Goal: Entertainment & Leisure: Consume media (video, audio)

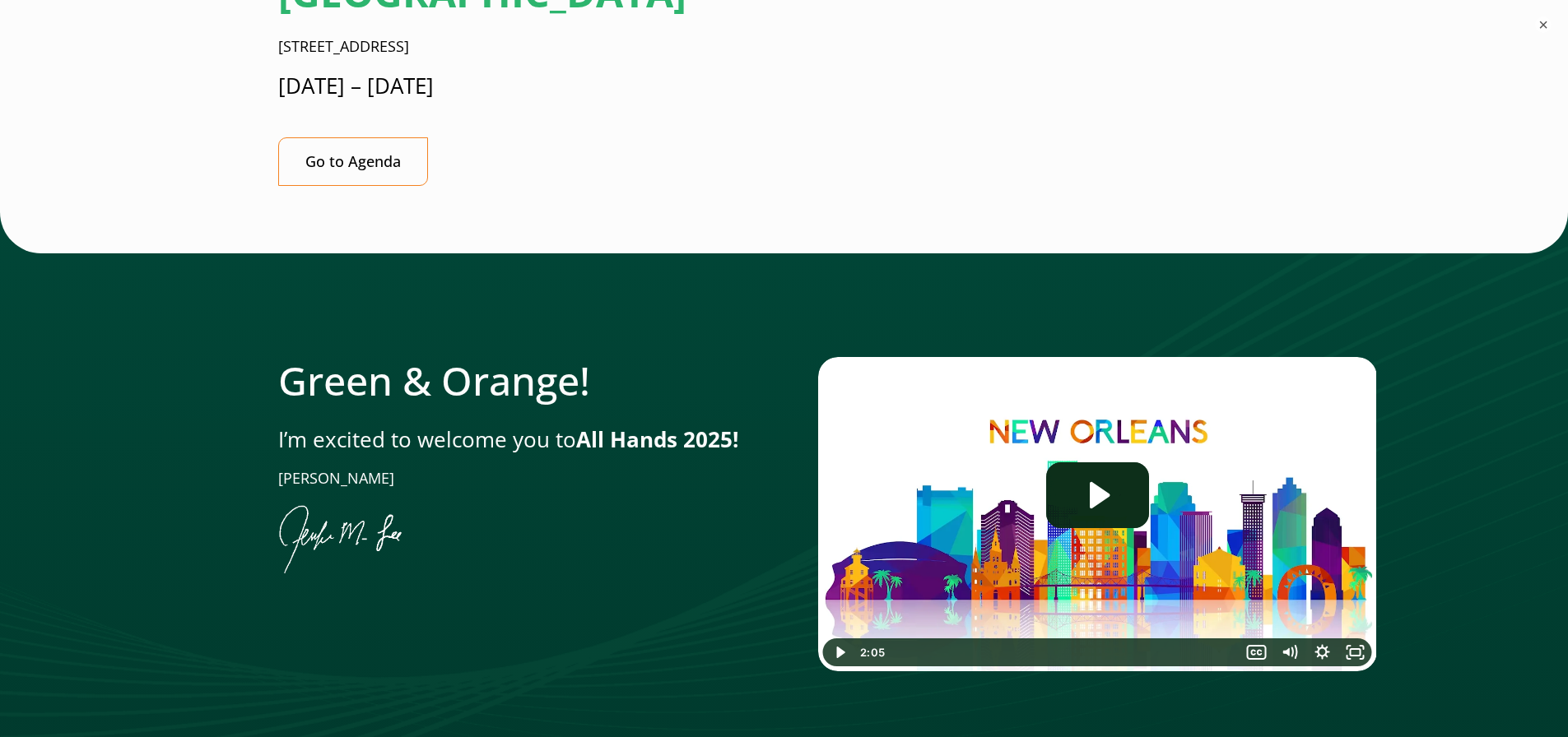
scroll to position [553, 0]
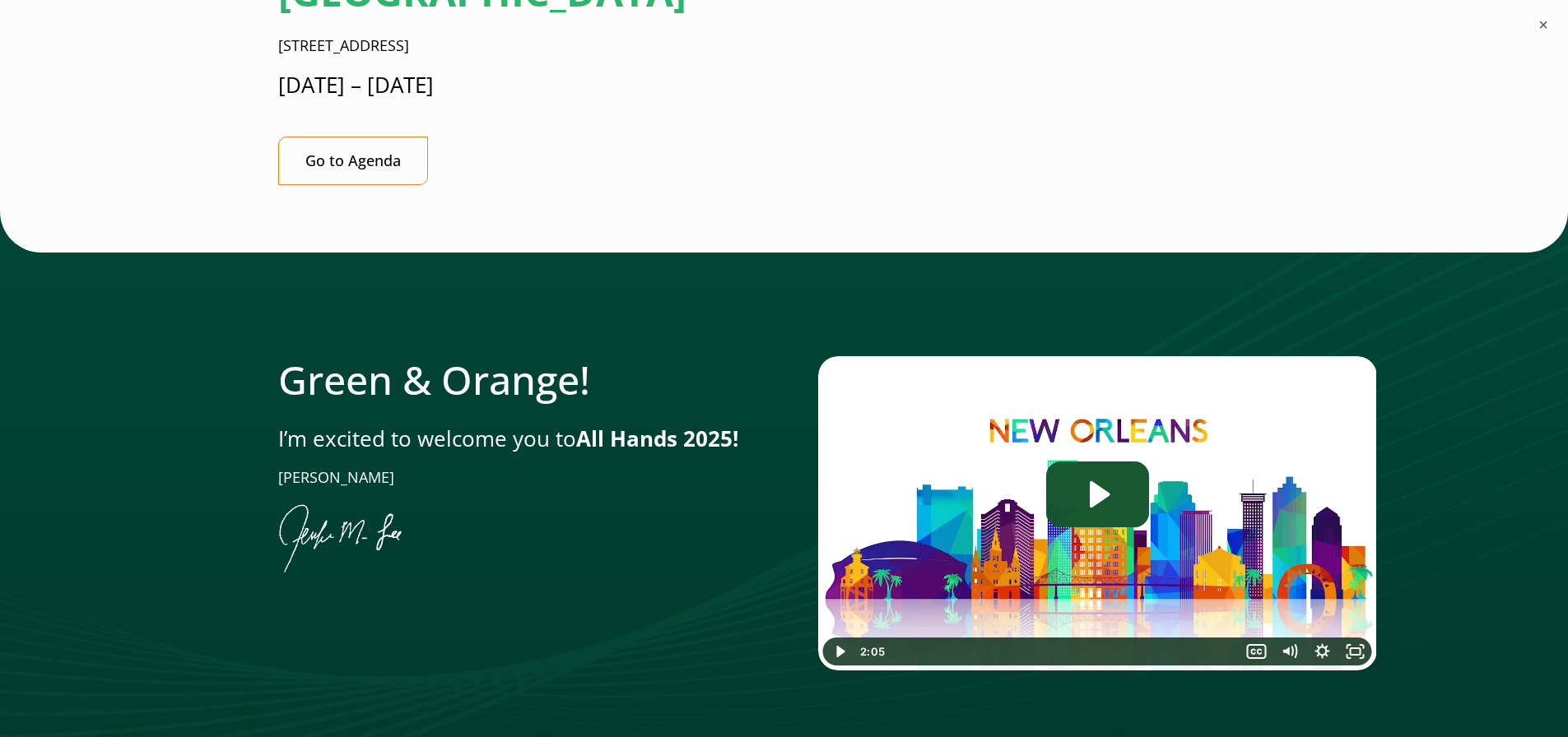
click at [1100, 462] on icon "Play Video: Jen-All-Hands_Welcome-Video" at bounding box center [1097, 494] width 103 height 65
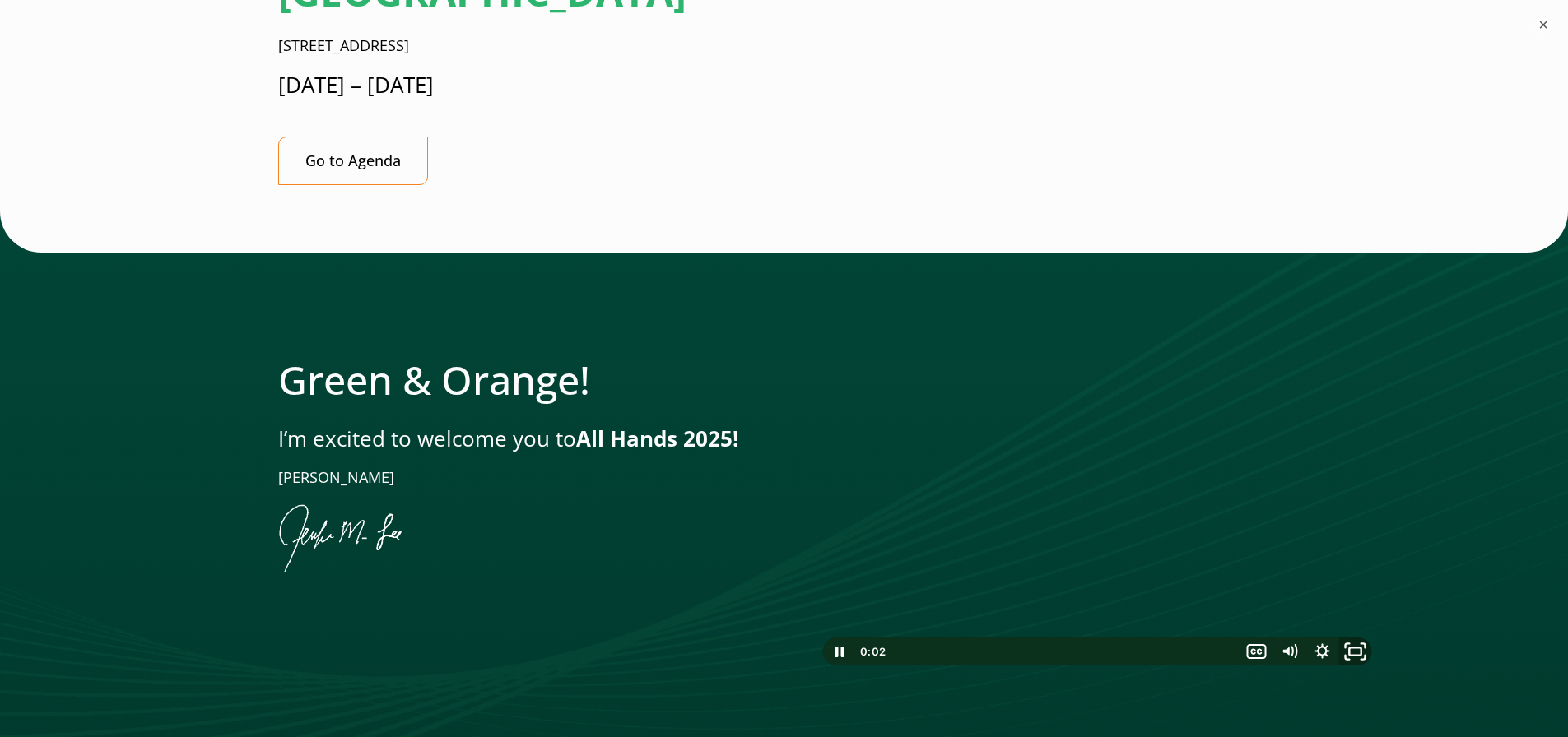
click at [1352, 635] on icon "Fullscreen" at bounding box center [1354, 652] width 39 height 34
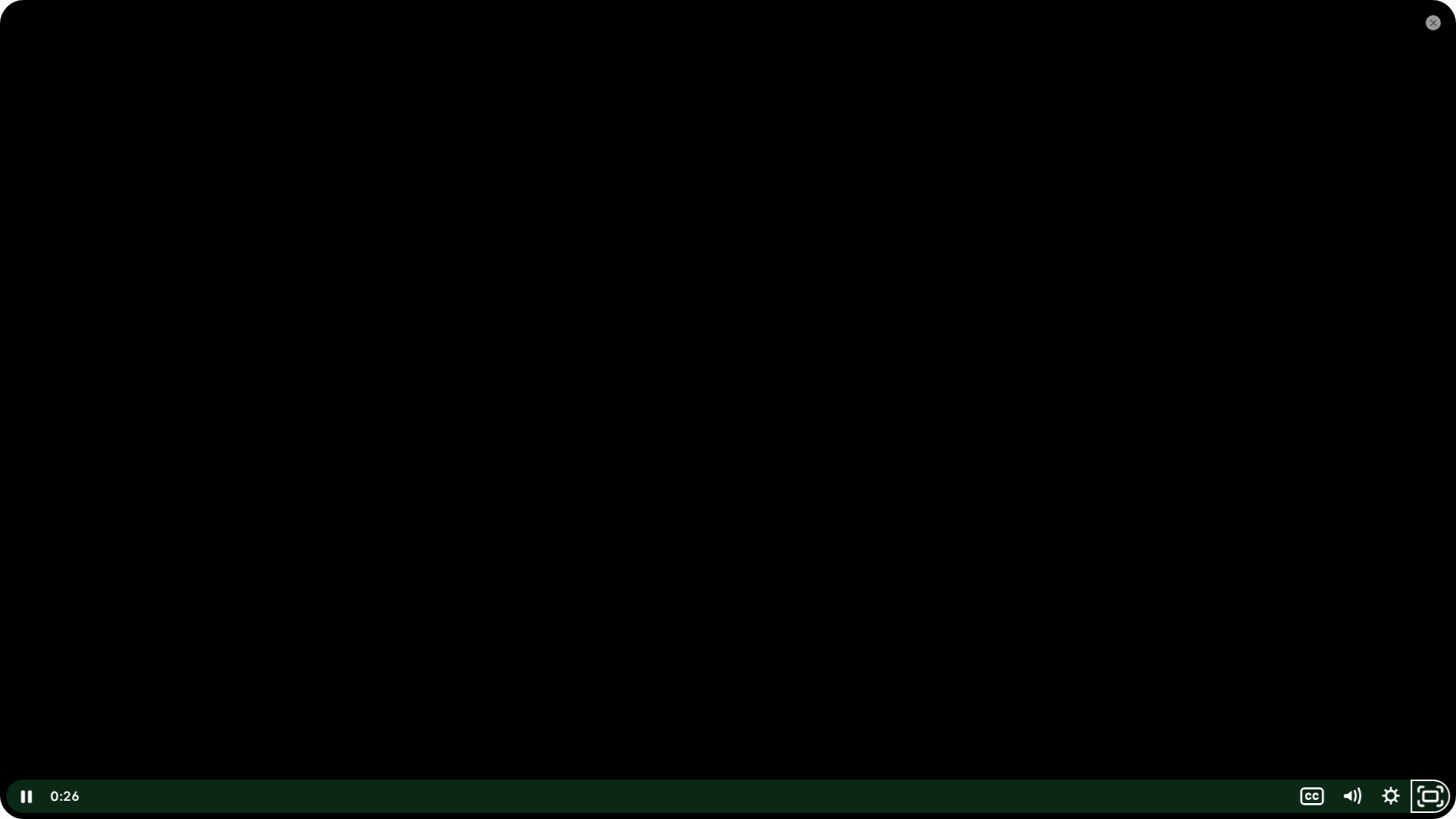
click at [1430, 678] on icon "Unfullscreen" at bounding box center [1430, 796] width 47 height 40
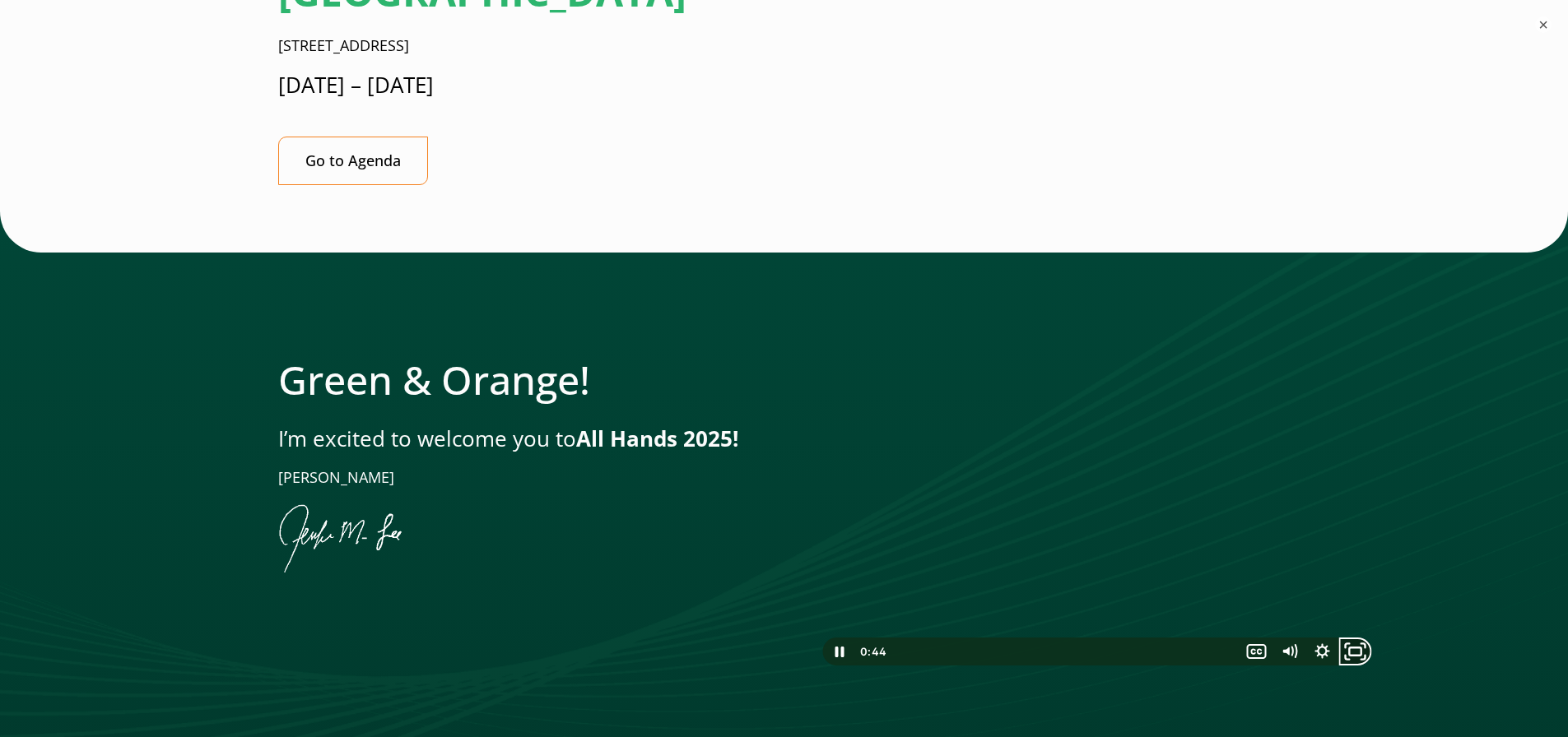
click at [1353, 635] on icon "Fullscreen" at bounding box center [1354, 652] width 39 height 34
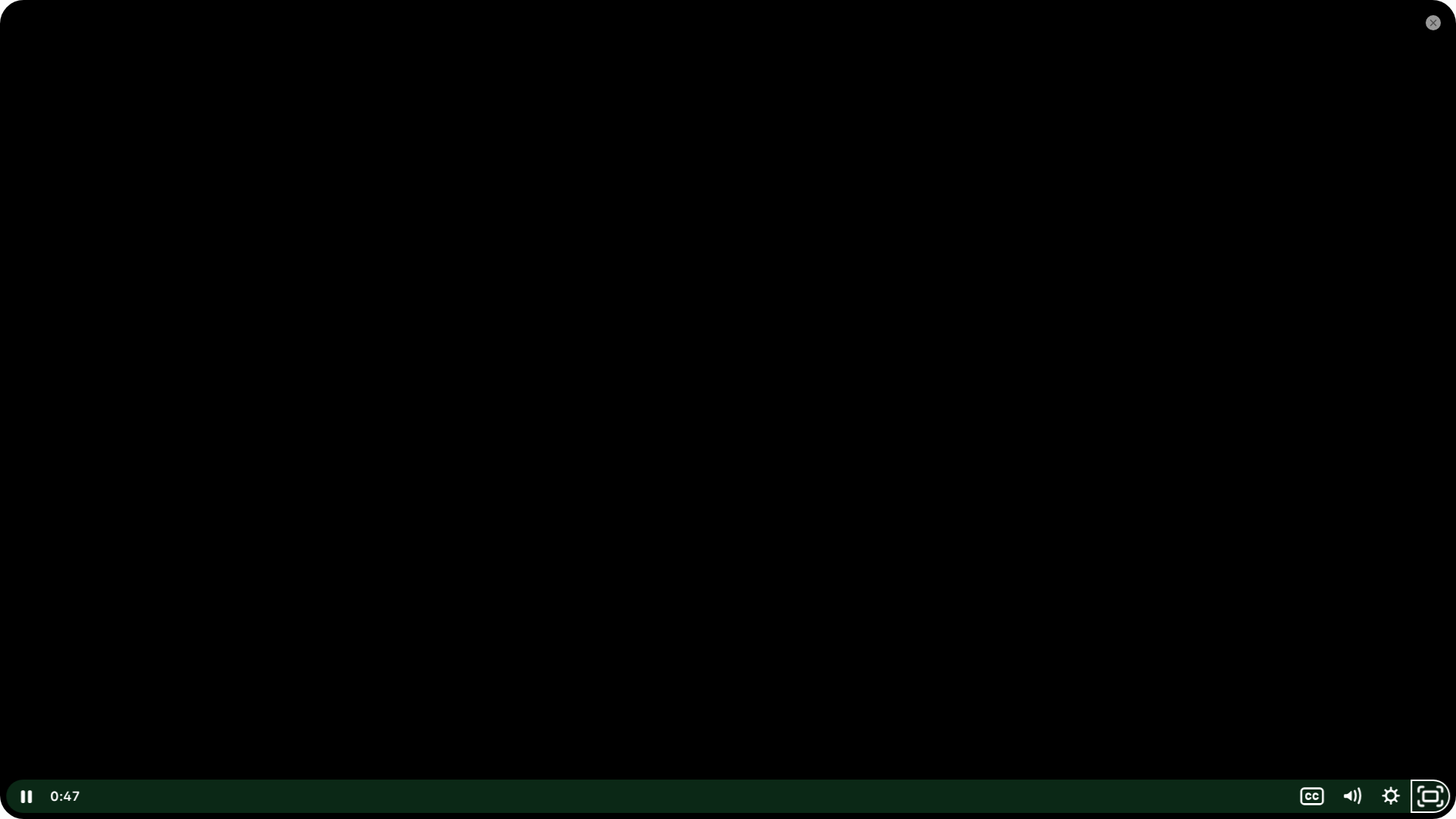
click at [1431, 678] on rect "Unfullscreen" at bounding box center [1430, 796] width 14 height 9
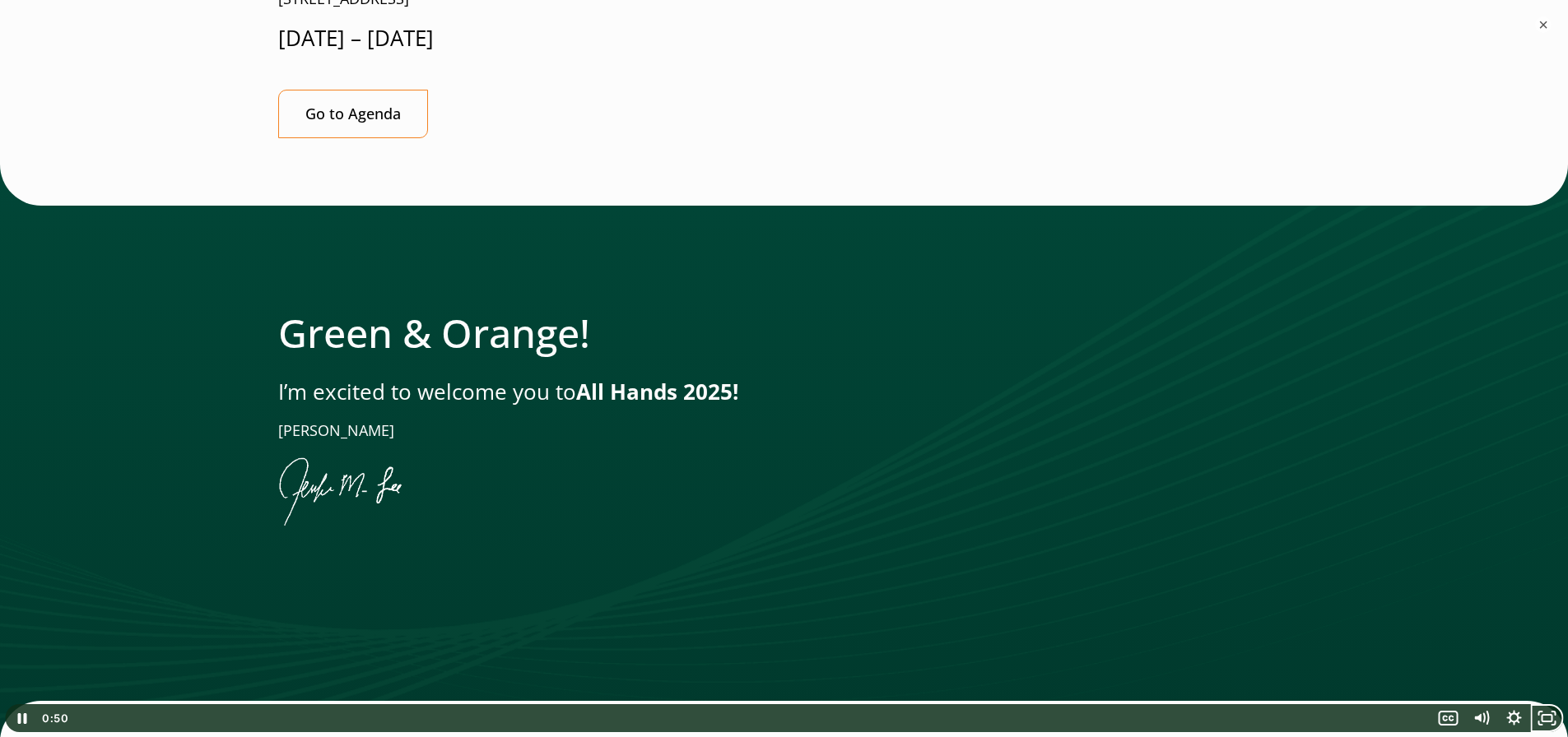
scroll to position [599, 0]
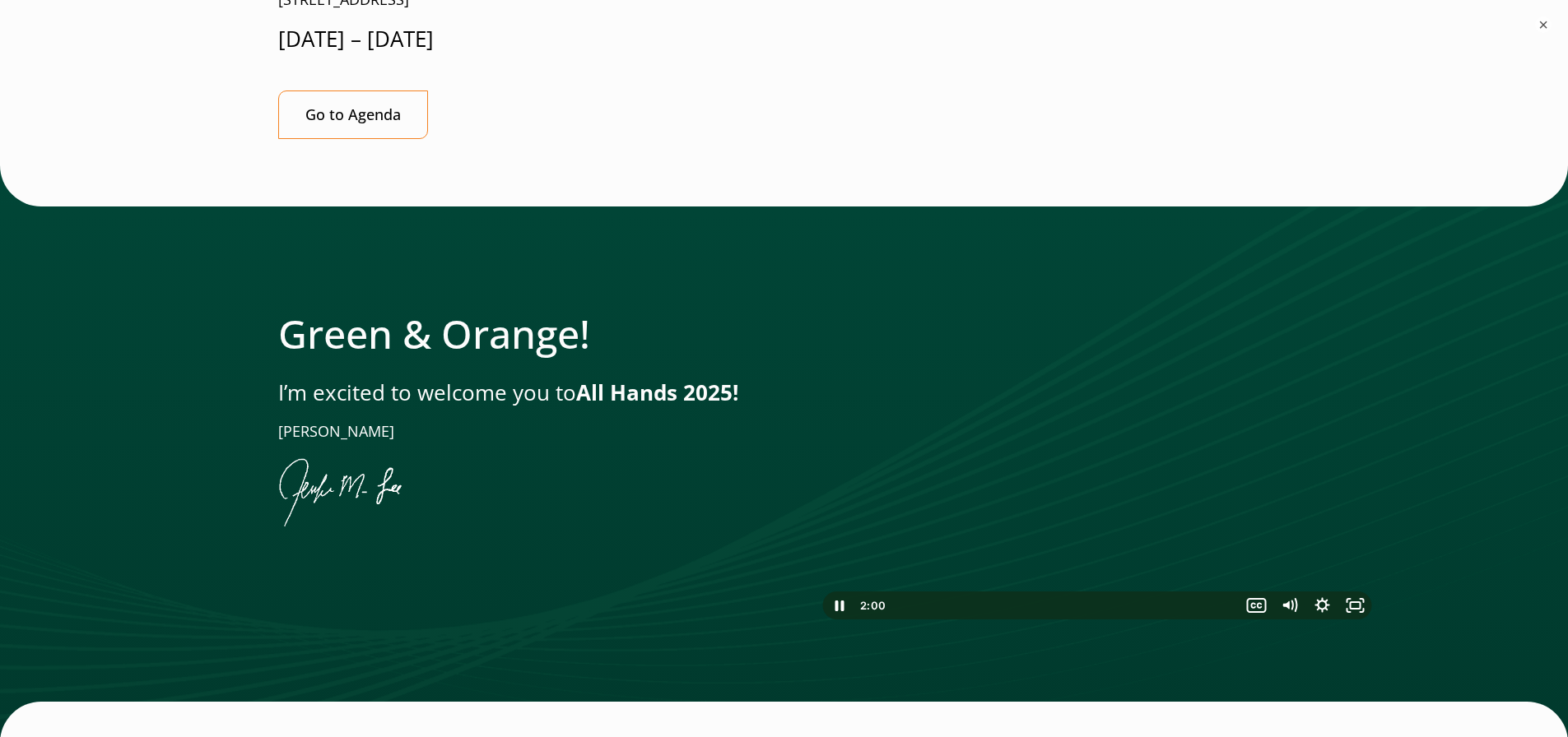
click at [1313, 352] on div at bounding box center [1097, 467] width 559 height 314
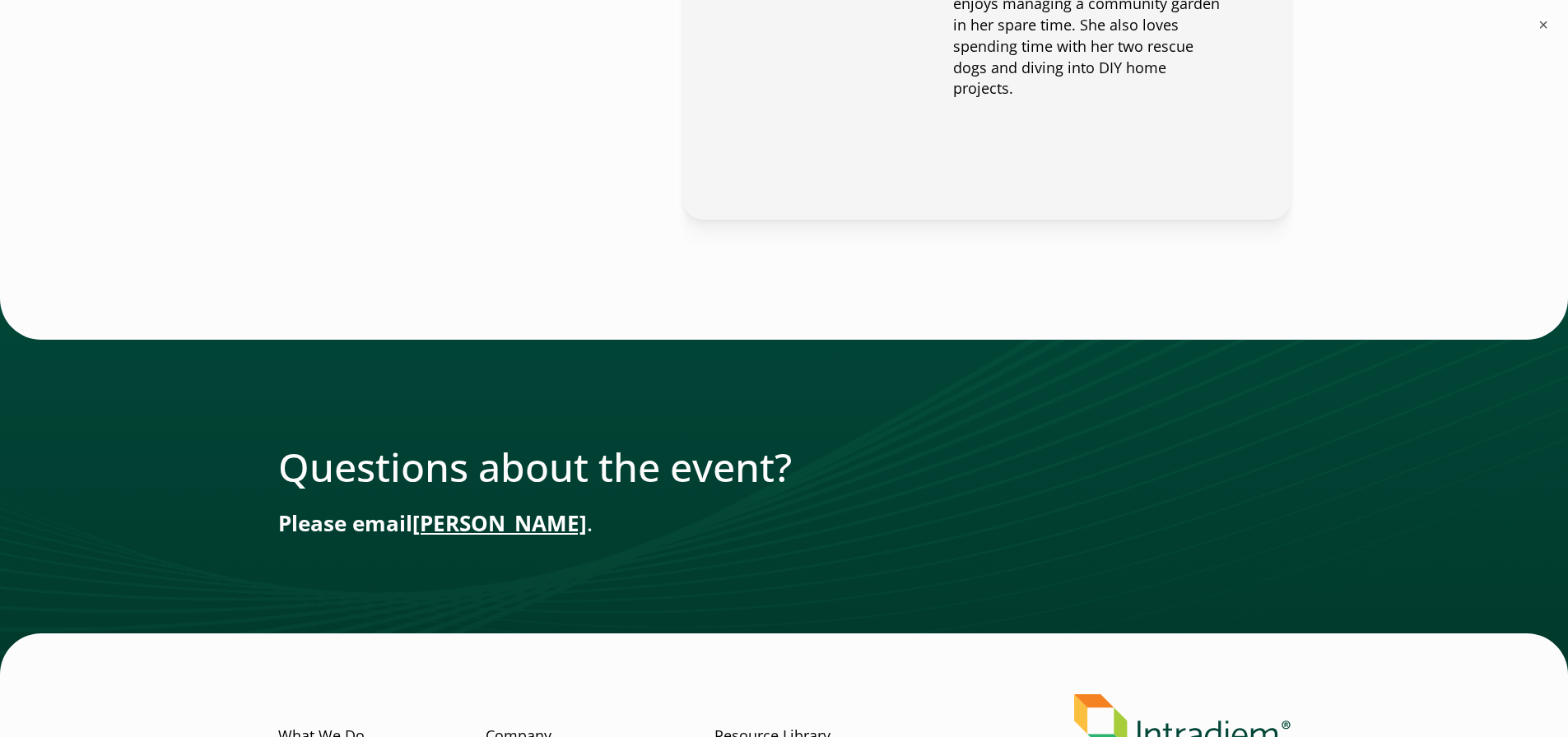
scroll to position [6914, 0]
